Goal: Browse casually

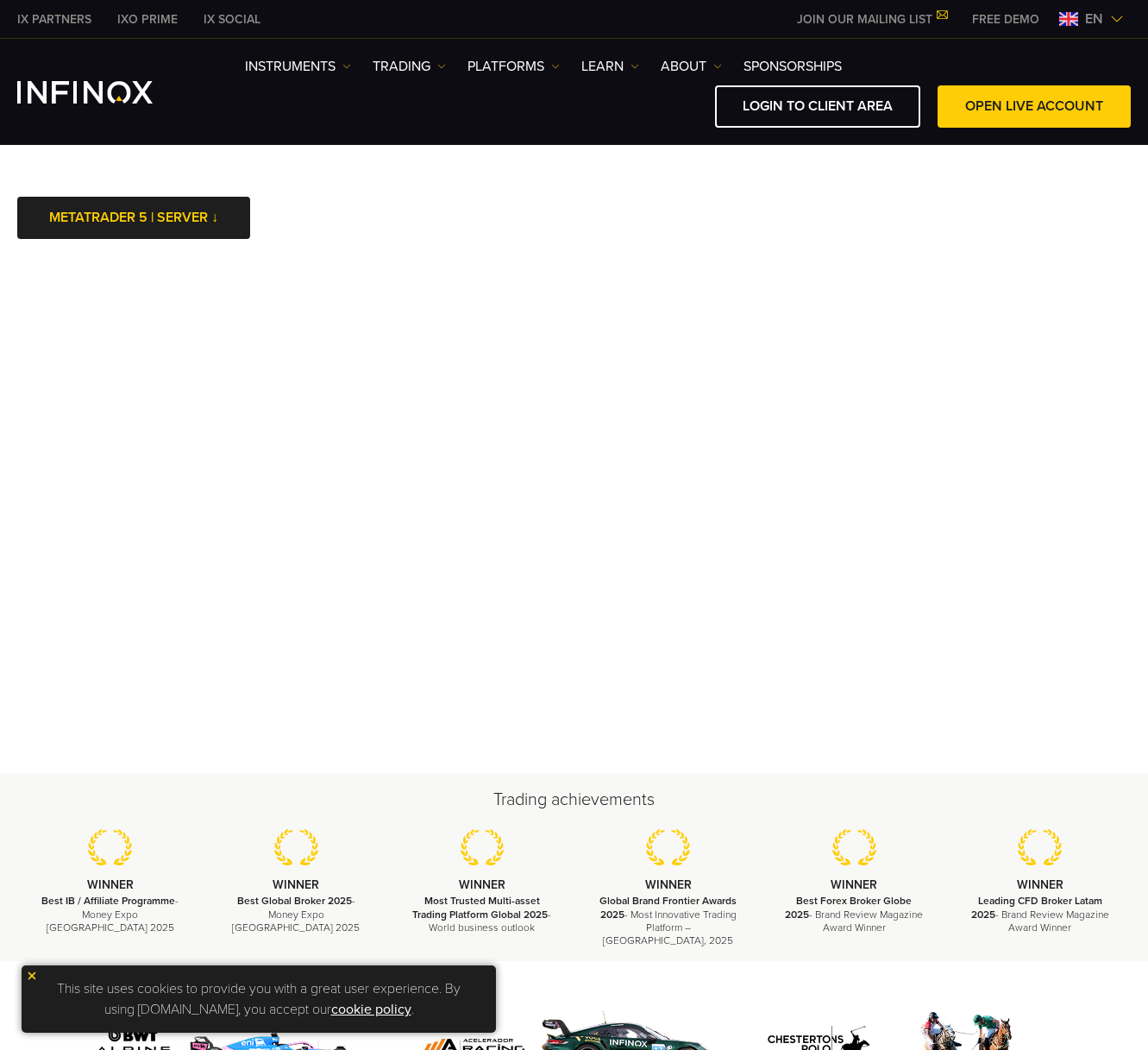
click at [757, 814] on div "Trading achievements WINNER Best IB / Affiliate Programme - Money Expo [GEOGRAP…" at bounding box center [574, 867] width 1148 height 160
click at [32, 975] on img at bounding box center [31, 975] width 12 height 12
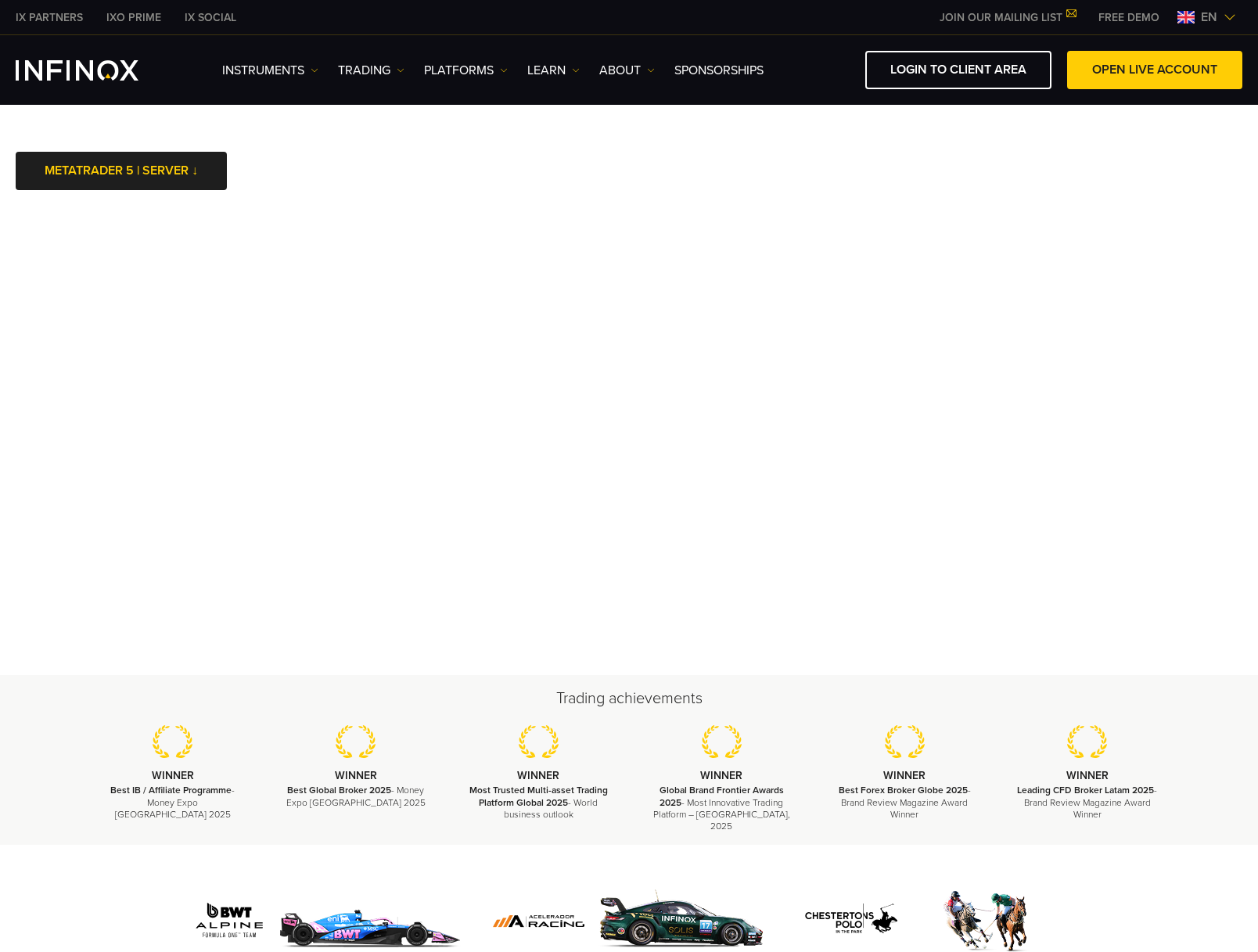
click at [47, 881] on div at bounding box center [629, 901] width 1258 height 114
click at [119, 884] on div at bounding box center [629, 921] width 1095 height 75
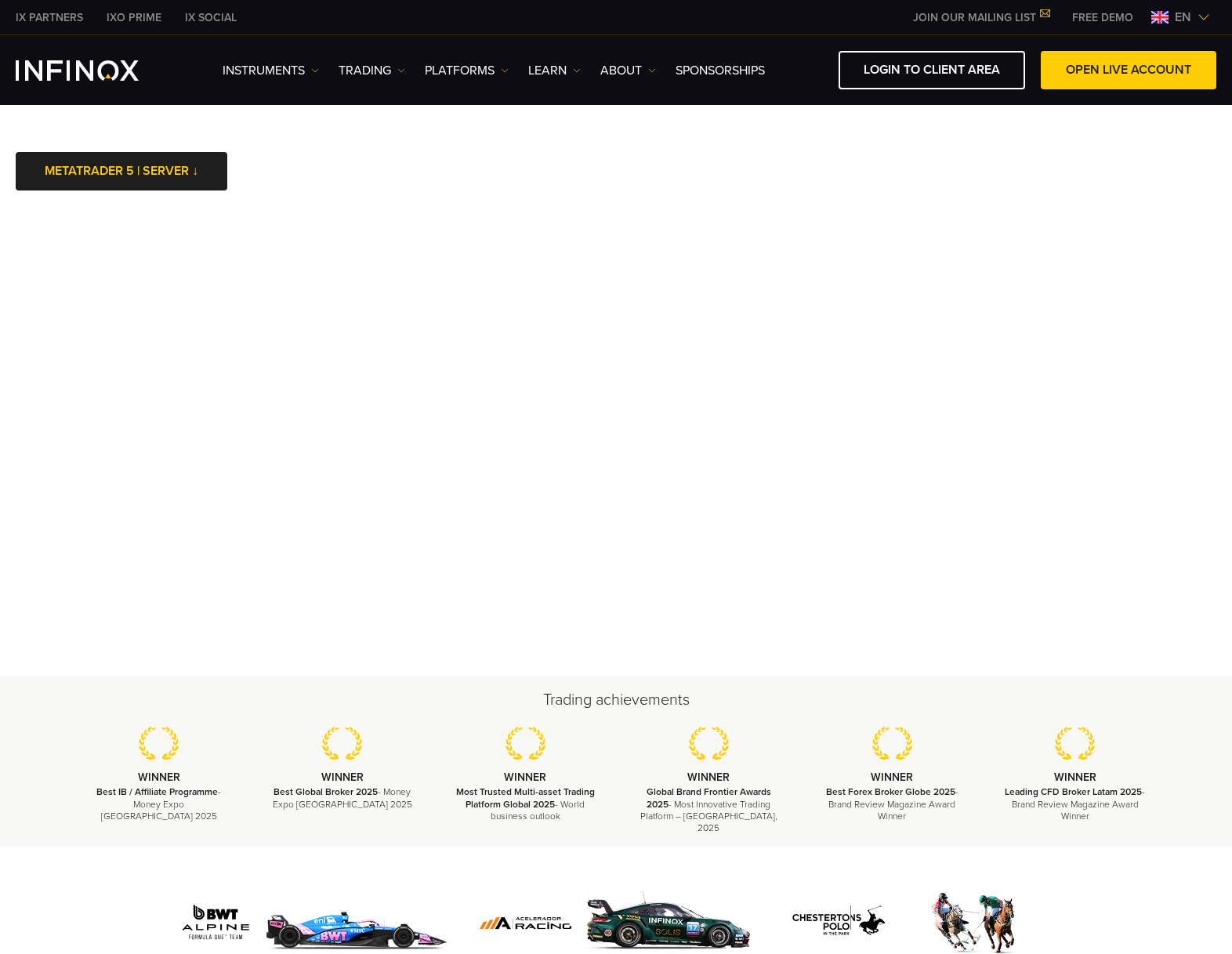
click at [37, 739] on div "Trading achievements WINNER Best IB / Affiliate Programme - Money Expo [GEOGRAP…" at bounding box center [616, 761] width 1232 height 170
drag, startPoint x: 63, startPoint y: 748, endPoint x: 53, endPoint y: 726, distance: 24.2
click at [61, 746] on div "Trading achievements WINNER Best IB / Affiliate Programme - Money Expo [GEOGRAP…" at bounding box center [616, 761] width 1129 height 145
click at [36, 871] on div at bounding box center [616, 903] width 1232 height 114
click at [542, 151] on body "IX PARTNERS IXO PRIME IX SOCIAL JOIN OUR MAILING LIST Never Miss a Trading Oppo…" at bounding box center [616, 689] width 1232 height 1377
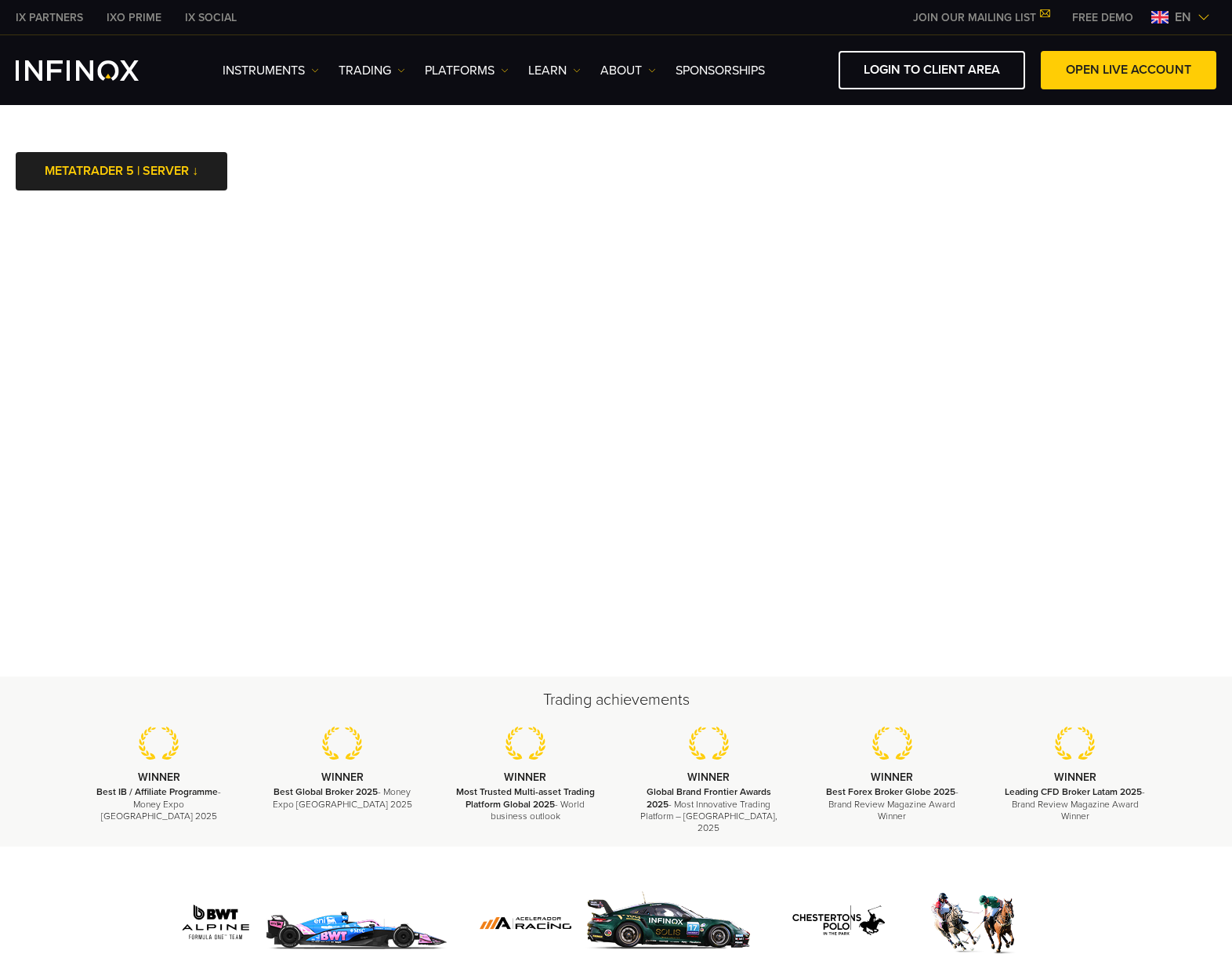
click at [86, 687] on div "Trading achievements WINNER Best IB / Affiliate Programme - Money Expo [GEOGRAP…" at bounding box center [616, 761] width 1232 height 170
click at [81, 676] on div "Trading achievements WINNER Best IB / Affiliate Programme - Money Expo [GEOGRAP…" at bounding box center [616, 761] width 1232 height 170
click at [413, 154] on body "IX PARTNERS IXO PRIME IX SOCIAL JOIN OUR MAILING LIST Never Miss a Trading Oppo…" at bounding box center [616, 689] width 1232 height 1377
drag, startPoint x: 415, startPoint y: 858, endPoint x: 184, endPoint y: 874, distance: 231.6
click at [414, 858] on div at bounding box center [616, 903] width 1232 height 114
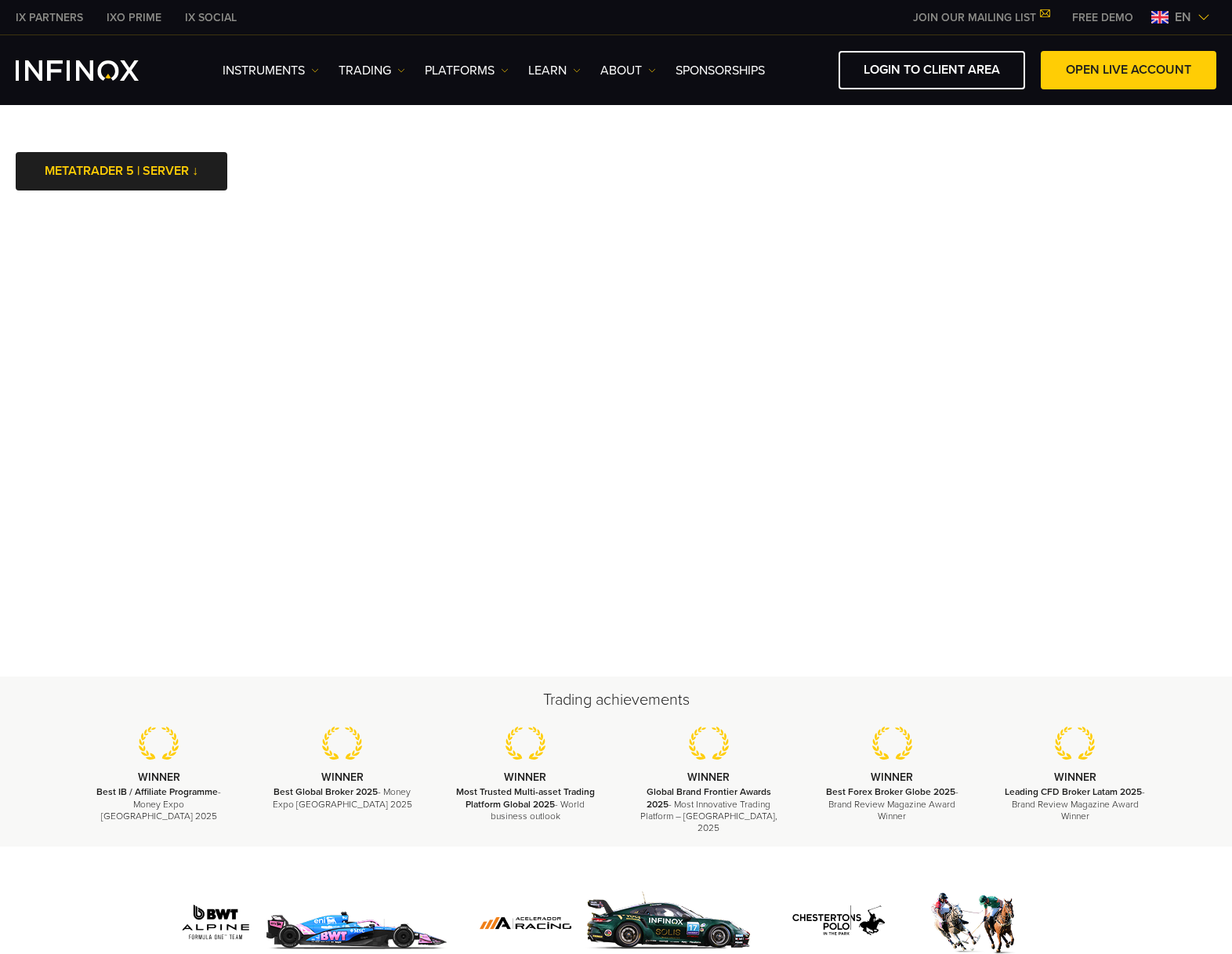
click at [52, 885] on div at bounding box center [616, 923] width 1129 height 75
click at [41, 748] on div "Trading achievements WINNER Best IB / Affiliate Programme - Money Expo [GEOGRAP…" at bounding box center [616, 761] width 1232 height 170
click at [459, 176] on body "IX PARTNERS IXO PRIME IX SOCIAL JOIN OUR MAILING LIST Never Miss a Trading Oppo…" at bounding box center [616, 689] width 1232 height 1377
click at [68, 852] on div at bounding box center [616, 903] width 1232 height 114
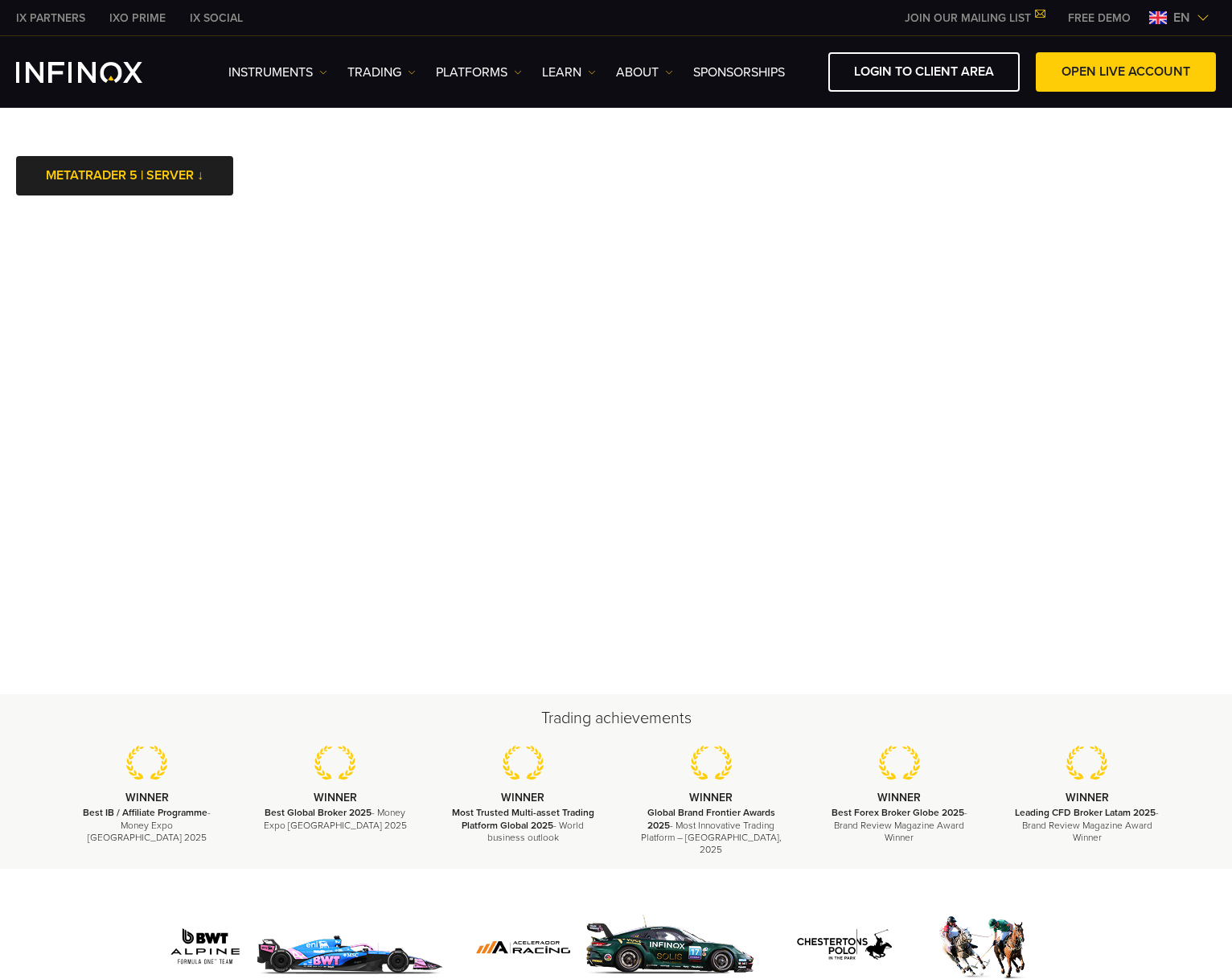
click at [50, 913] on div at bounding box center [615, 947] width 1158 height 77
